Goal: Answer question/provide support: Share knowledge or assist other users

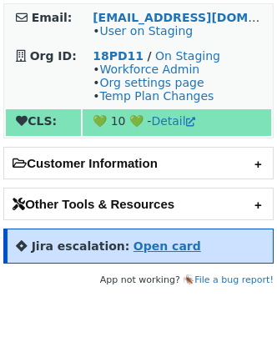
click at [150, 243] on strong "Open card" at bounding box center [168, 246] width 68 height 13
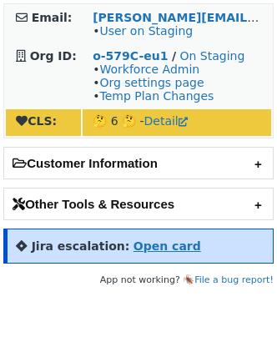
click at [175, 241] on strong "Open card" at bounding box center [168, 246] width 68 height 13
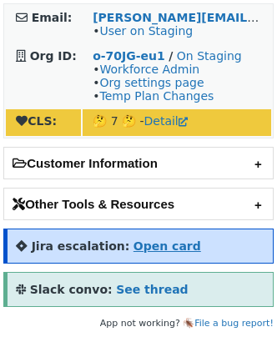
click at [155, 240] on strong "Open card" at bounding box center [168, 246] width 68 height 13
